Goal: Transaction & Acquisition: Purchase product/service

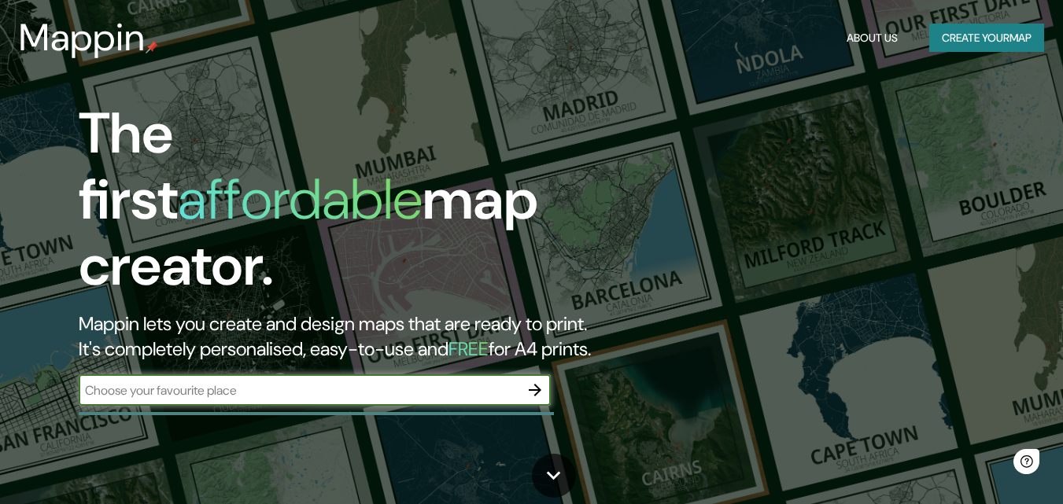
click at [189, 382] on input "text" at bounding box center [299, 391] width 441 height 18
type input "[GEOGRAPHIC_DATA][PERSON_NAME]"
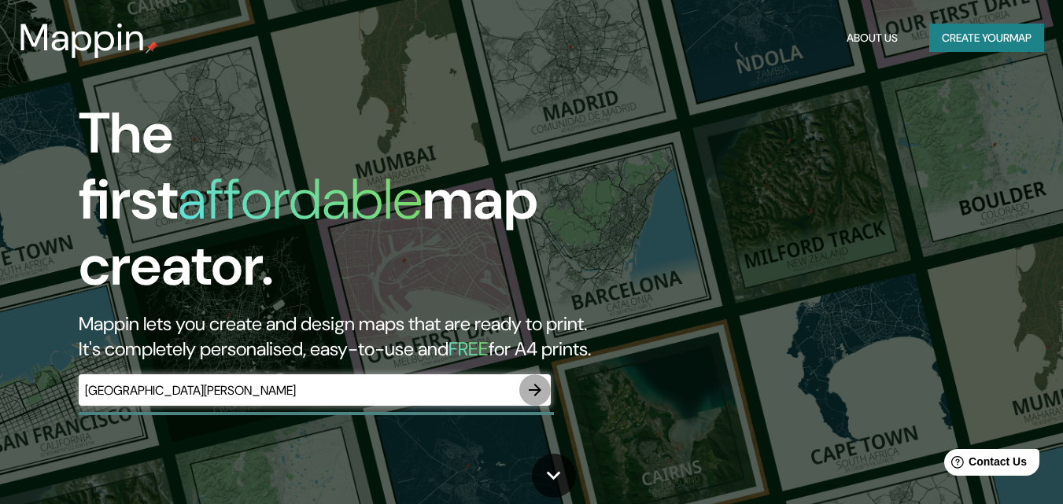
click at [537, 384] on icon "button" at bounding box center [535, 390] width 13 height 13
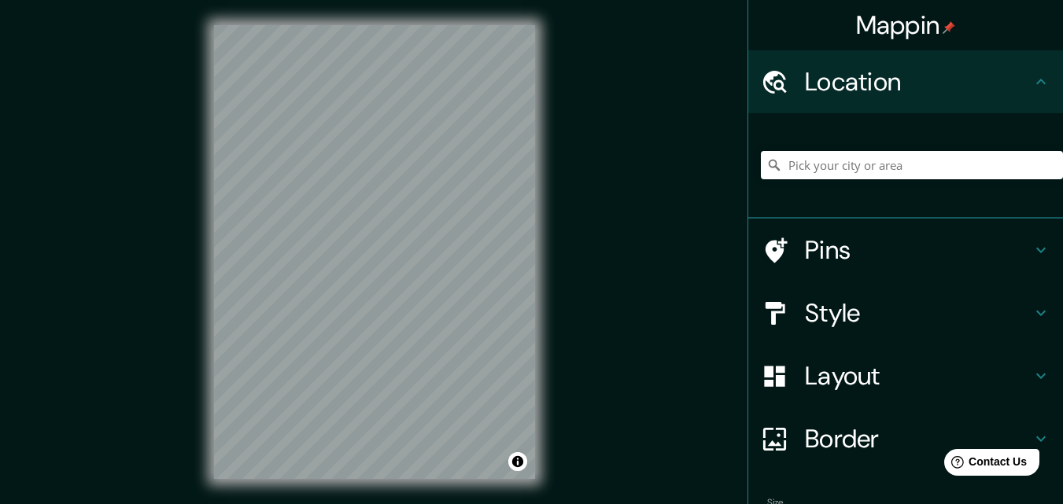
scroll to position [25, 0]
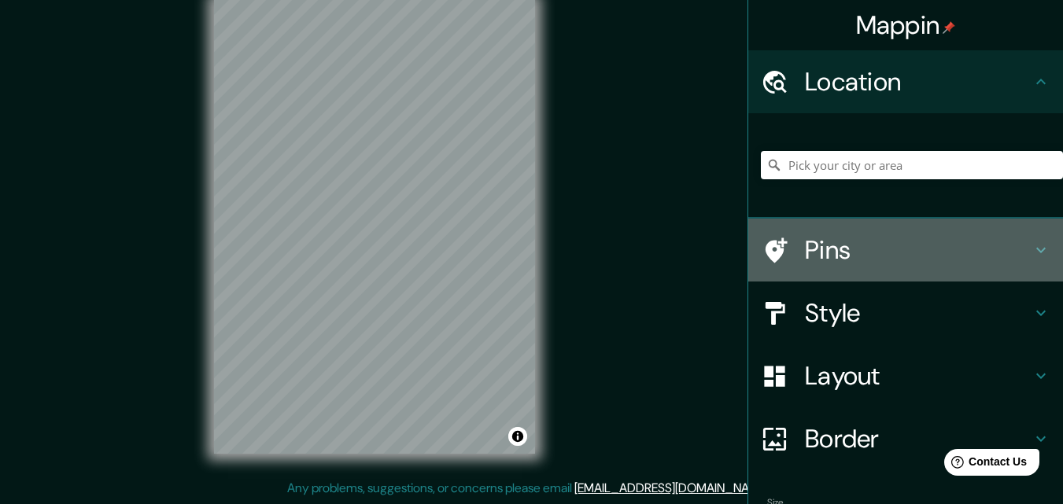
click at [851, 247] on h4 "Pins" at bounding box center [918, 250] width 227 height 31
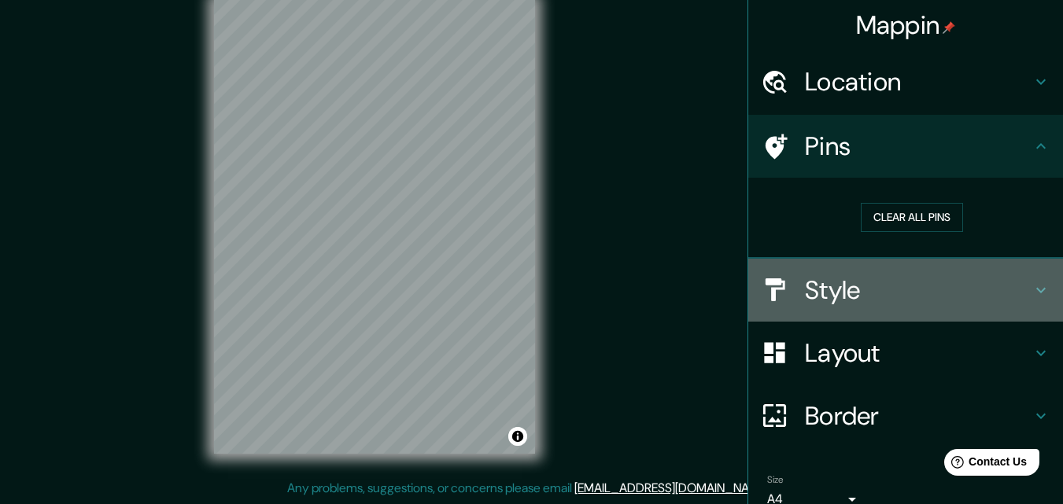
click at [842, 293] on h4 "Style" at bounding box center [918, 290] width 227 height 31
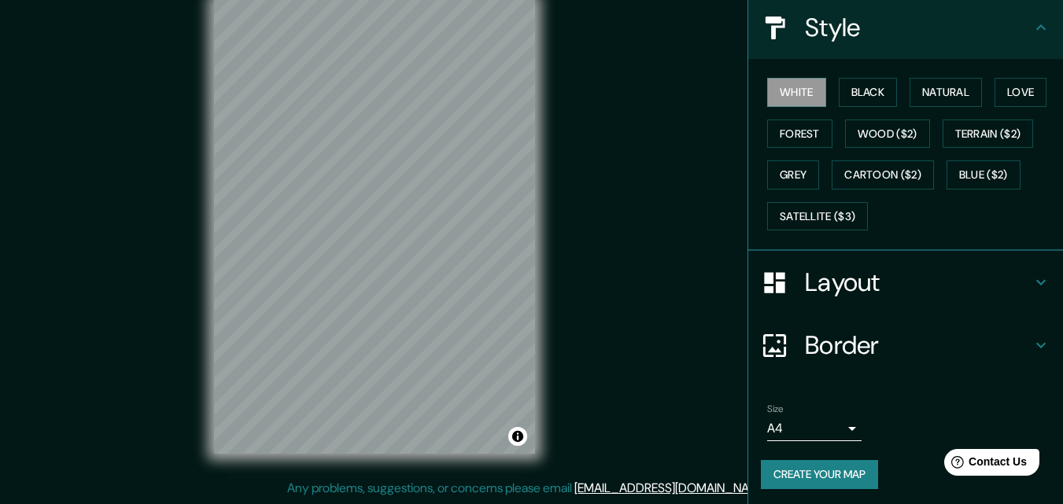
scroll to position [186, 0]
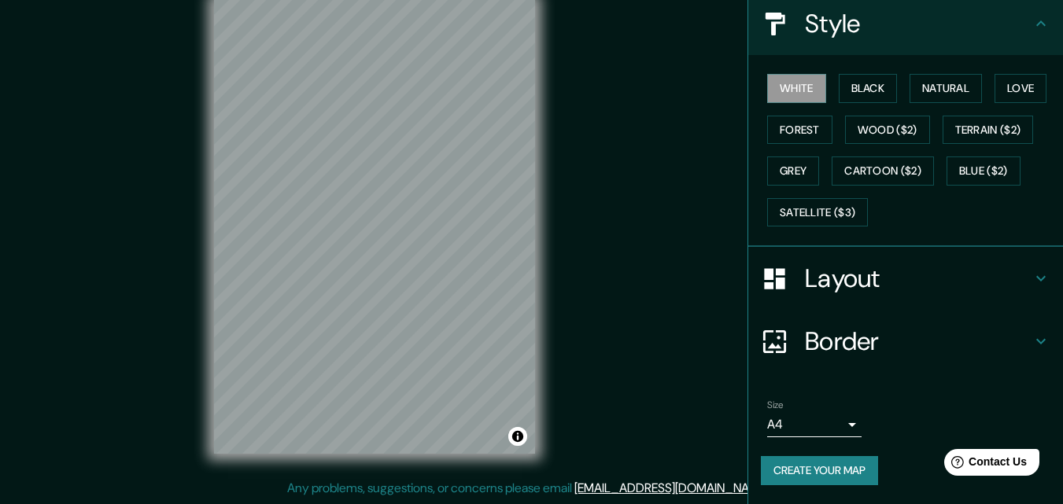
click at [859, 275] on h4 "Layout" at bounding box center [918, 278] width 227 height 31
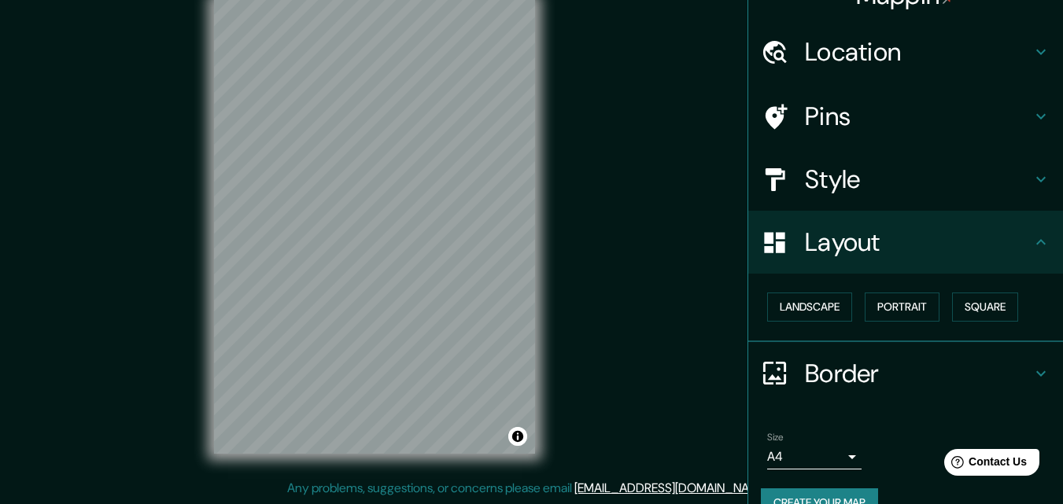
scroll to position [0, 0]
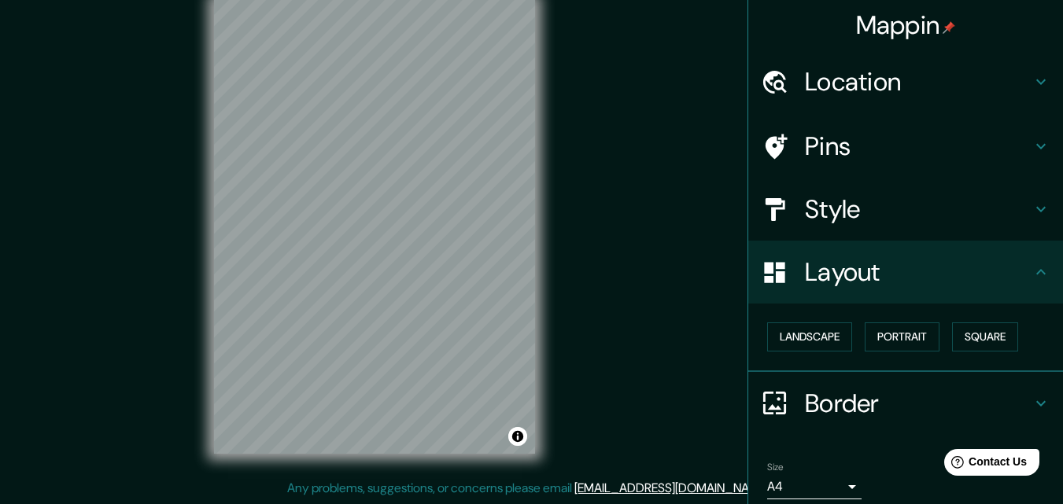
click at [841, 156] on h4 "Pins" at bounding box center [918, 146] width 227 height 31
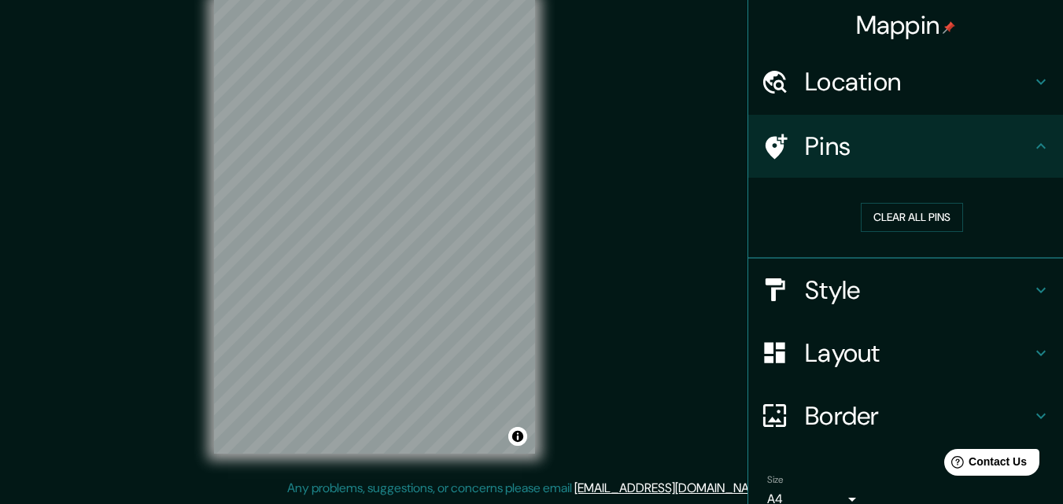
click at [849, 85] on h4 "Location" at bounding box center [918, 81] width 227 height 31
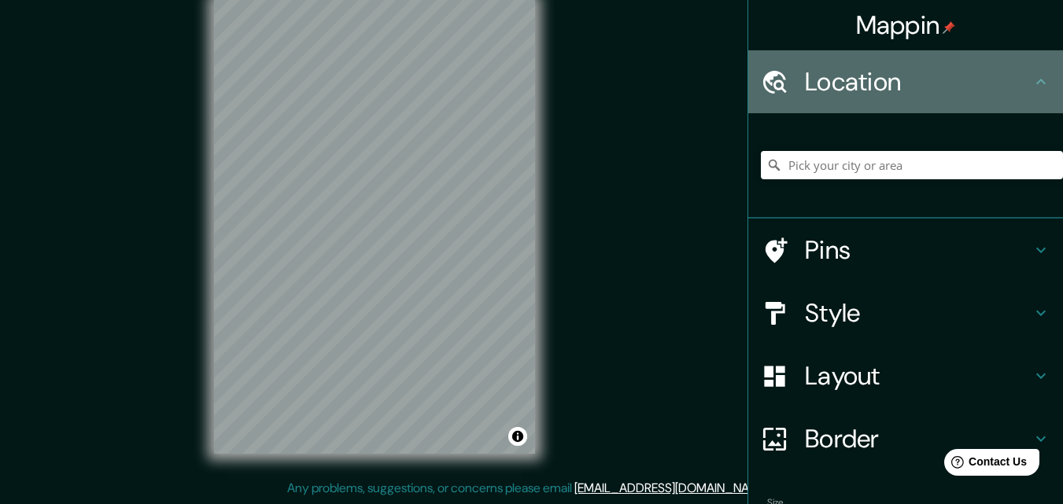
click at [849, 85] on h4 "Location" at bounding box center [918, 81] width 227 height 31
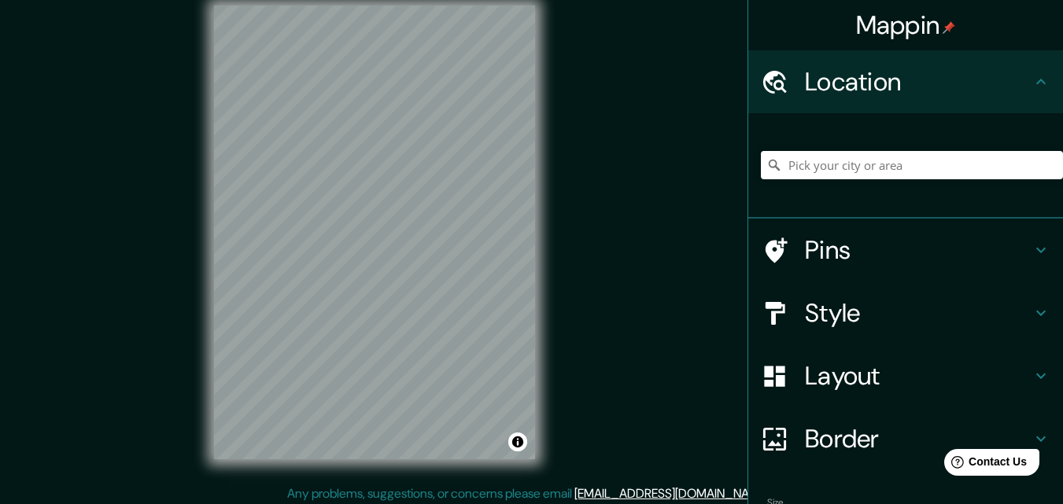
scroll to position [25, 0]
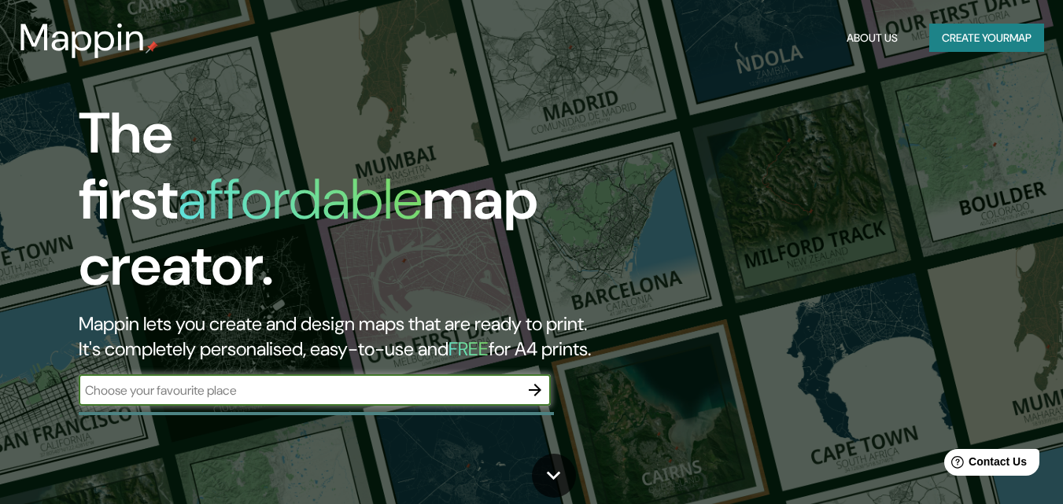
click at [119, 382] on input "text" at bounding box center [299, 391] width 441 height 18
type input "S"
type input "[GEOGRAPHIC_DATA] [GEOGRAPHIC_DATA]"
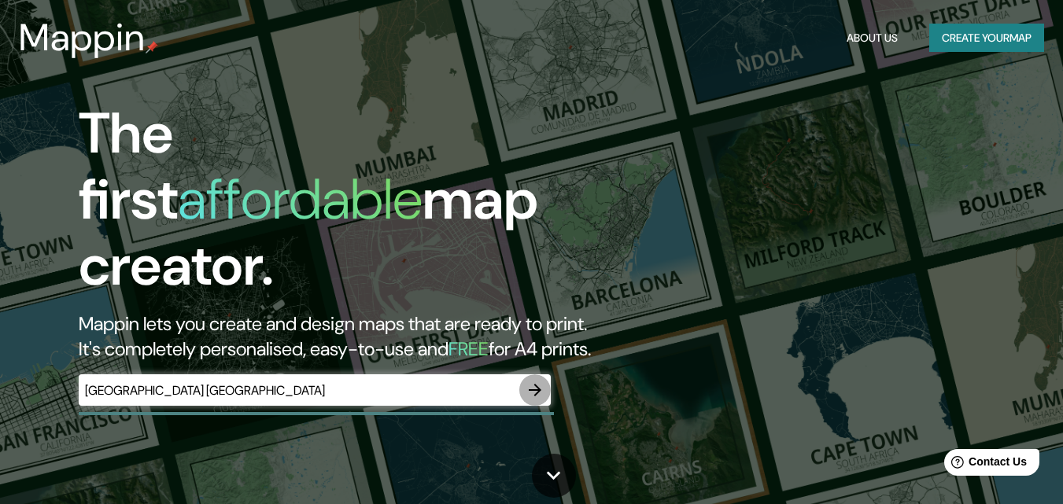
click at [530, 381] on icon "button" at bounding box center [535, 390] width 19 height 19
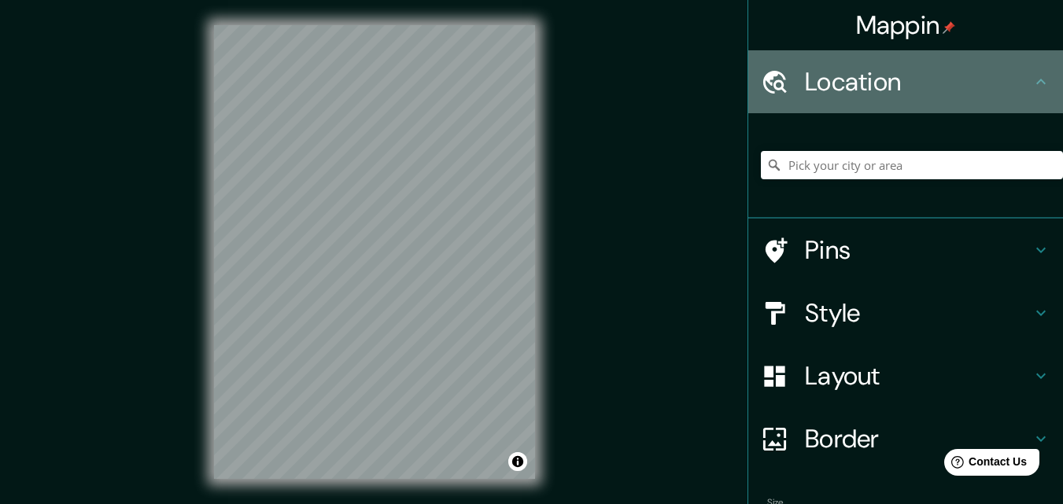
click at [1032, 89] on icon at bounding box center [1041, 81] width 19 height 19
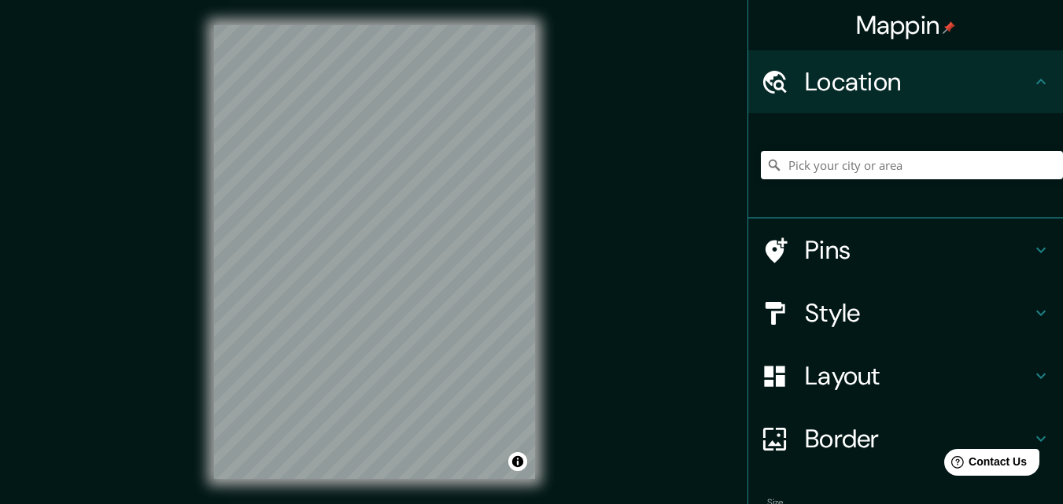
click at [1032, 86] on icon at bounding box center [1041, 81] width 19 height 19
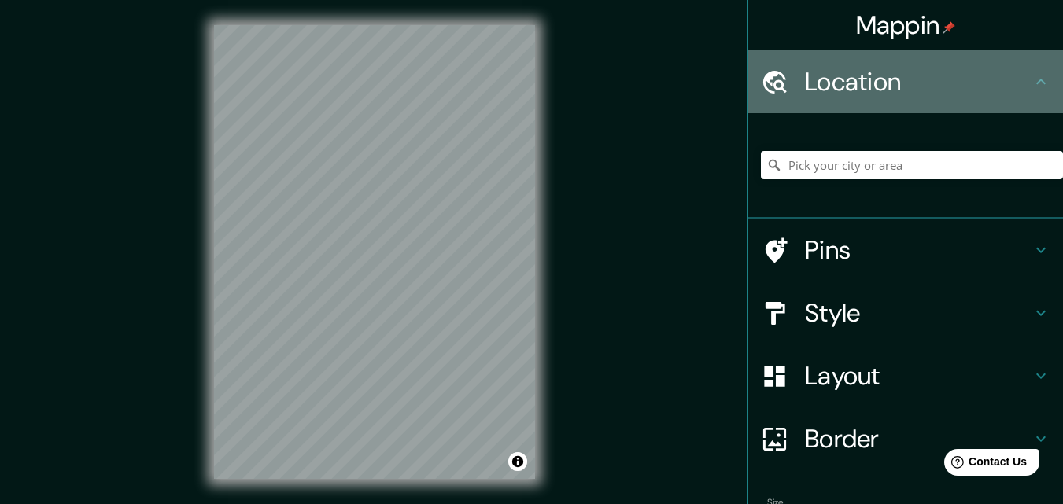
click at [1032, 86] on icon at bounding box center [1041, 81] width 19 height 19
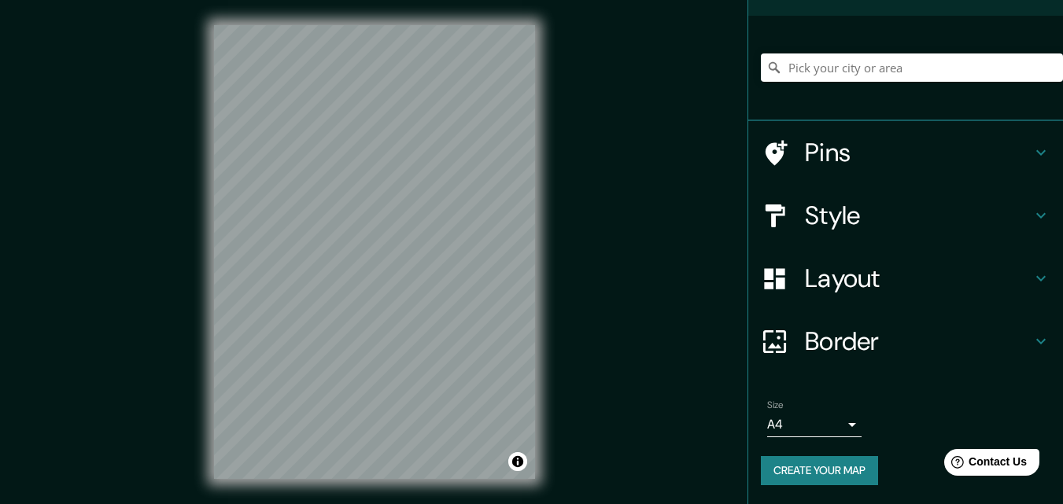
scroll to position [25, 0]
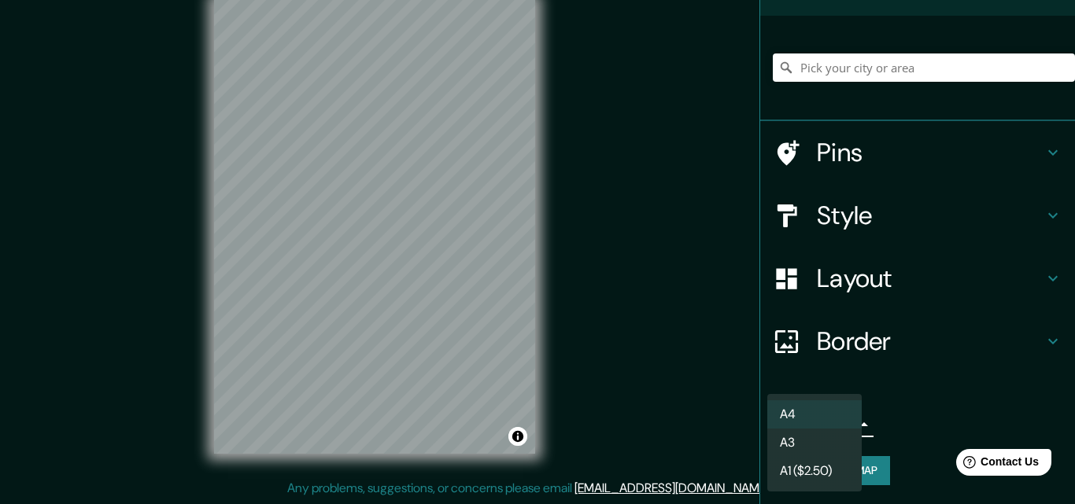
click at [844, 429] on body "Mappin Location Pins Style Layout Border Choose a border. Hint : you can make l…" at bounding box center [537, 227] width 1075 height 504
click at [792, 443] on li "A3" at bounding box center [814, 443] width 94 height 28
click at [840, 423] on body "Mappin Location Pins Style Layout Border Choose a border. Hint : you can make l…" at bounding box center [537, 227] width 1075 height 504
click at [834, 416] on li "A4" at bounding box center [814, 415] width 94 height 28
type input "single"
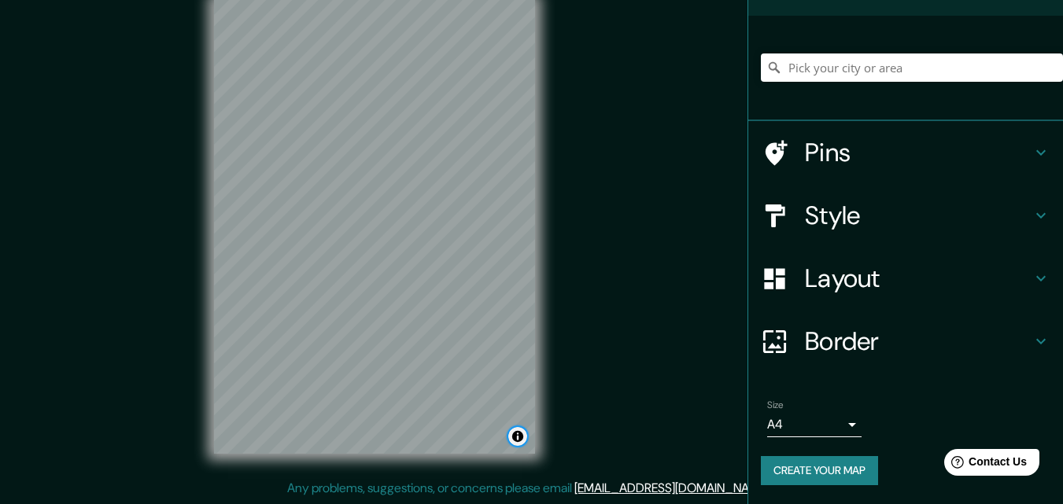
click at [520, 434] on button "Toggle attribution" at bounding box center [517, 436] width 19 height 19
click at [497, 435] on link "Improve this map" at bounding box center [466, 436] width 78 height 11
